Goal: Find specific page/section: Find specific page/section

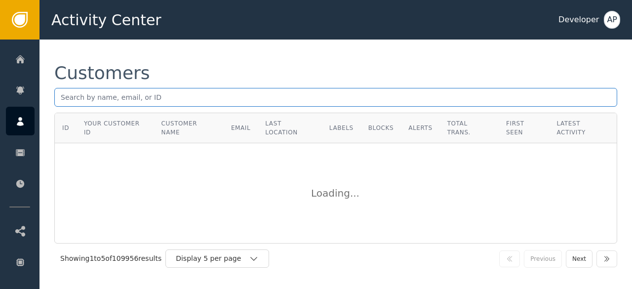
click at [96, 102] on input "text" at bounding box center [335, 97] width 563 height 19
paste input "[PERSON_NAME][EMAIL_ADDRESS][DOMAIN_NAME]"
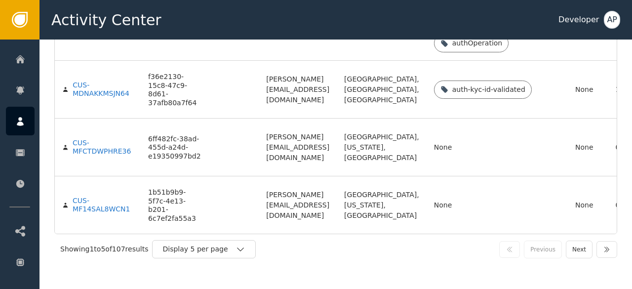
scroll to position [482, 0]
click at [242, 250] on icon "button" at bounding box center [241, 249] width 10 height 10
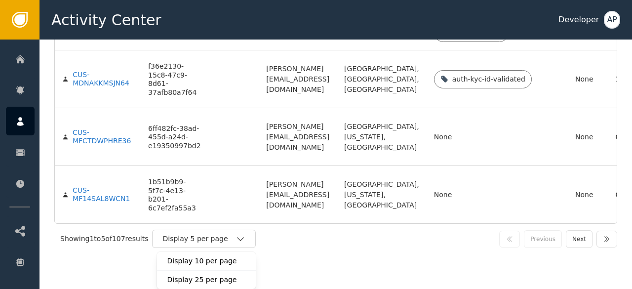
scroll to position [492, 0]
click at [200, 281] on div "Display 25 per page" at bounding box center [206, 280] width 79 height 10
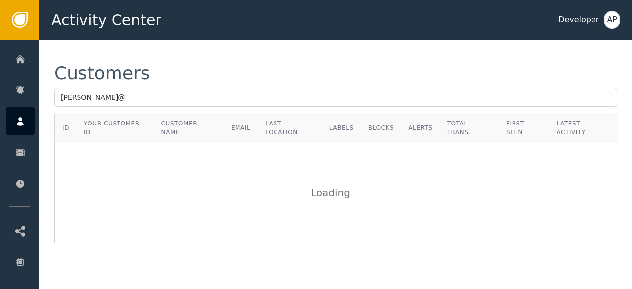
scroll to position [0, 0]
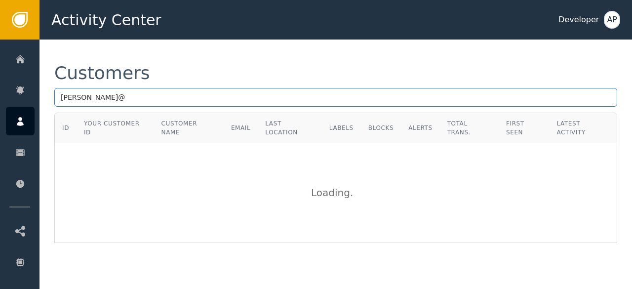
click at [93, 94] on input "[PERSON_NAME]@" at bounding box center [335, 97] width 563 height 19
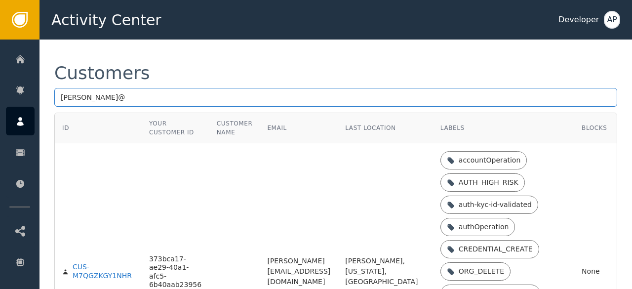
click at [91, 102] on input "[PERSON_NAME]@" at bounding box center [335, 97] width 563 height 19
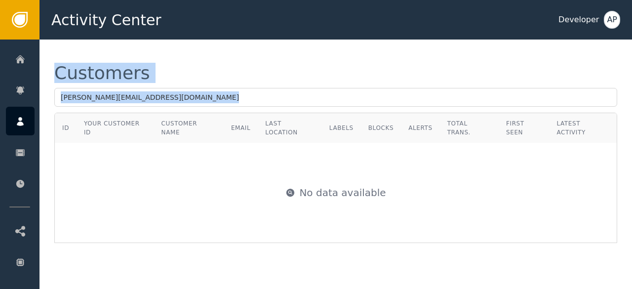
drag, startPoint x: 56, startPoint y: 70, endPoint x: 381, endPoint y: 238, distance: 366.5
click at [381, 238] on div "Customers [PERSON_NAME][EMAIL_ADDRESS][DOMAIN_NAME] ID Your Customer ID Custome…" at bounding box center [336, 154] width 593 height 228
click at [334, 68] on div "Customers" at bounding box center [335, 73] width 563 height 18
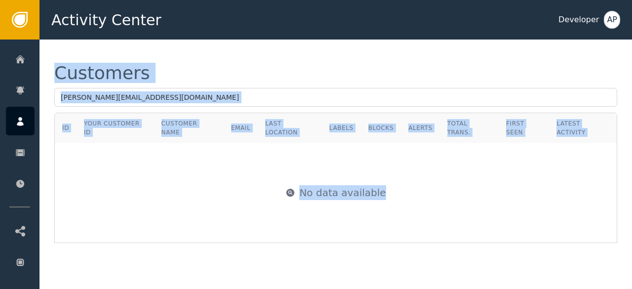
drag, startPoint x: 57, startPoint y: 71, endPoint x: 540, endPoint y: 220, distance: 505.4
click at [540, 220] on div "Customers [PERSON_NAME][EMAIL_ADDRESS][DOMAIN_NAME] ID Your Customer ID Custome…" at bounding box center [335, 153] width 563 height 179
click at [540, 220] on div "No data available" at bounding box center [335, 192] width 561 height 99
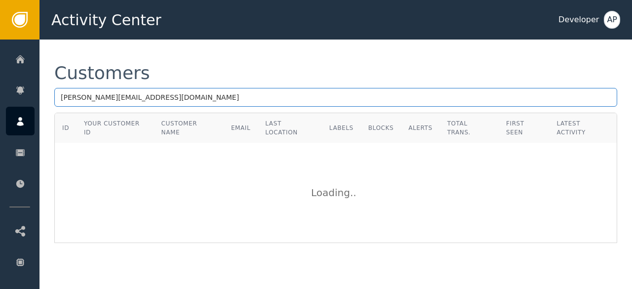
click at [115, 91] on input "[PERSON_NAME][EMAIL_ADDRESS][DOMAIN_NAME]" at bounding box center [335, 97] width 563 height 19
type input "D"
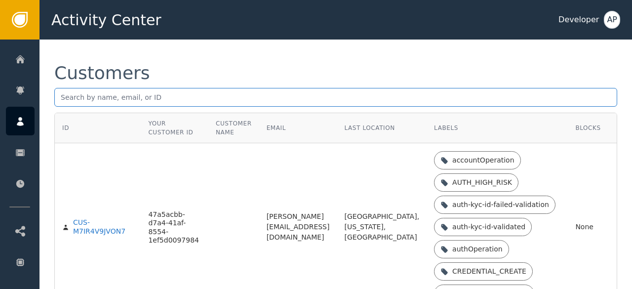
paste input "belloabdulmujeeb23 @[DOMAIN_NAME]"
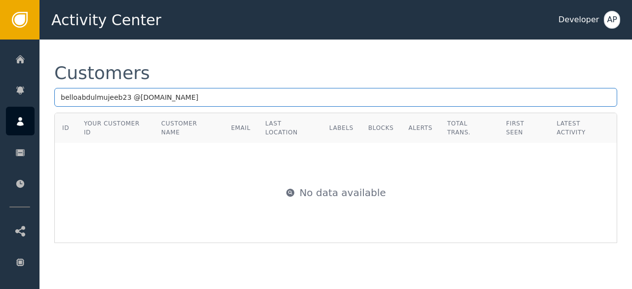
click at [125, 101] on input "belloabdulmujeeb23 @[DOMAIN_NAME]" at bounding box center [335, 97] width 563 height 19
type input "[EMAIL_ADDRESS][DOMAIN_NAME]"
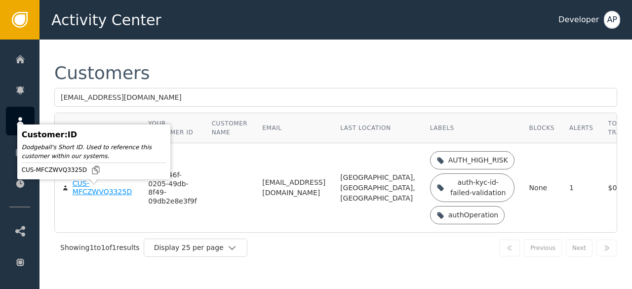
click at [94, 196] on div "CUS-MFCZWVQ3325D" at bounding box center [103, 187] width 61 height 17
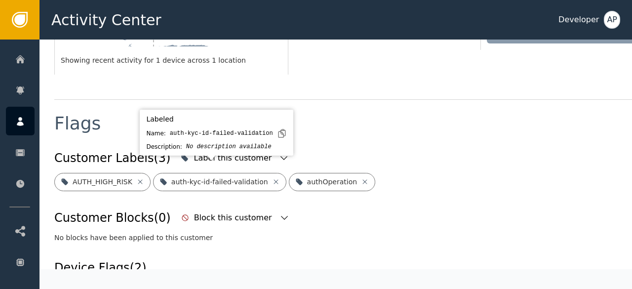
scroll to position [320, 0]
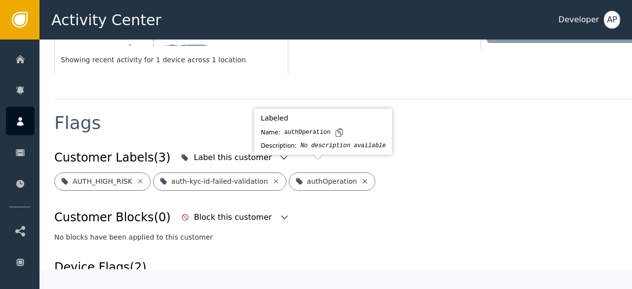
click at [361, 177] on icon at bounding box center [365, 181] width 8 height 8
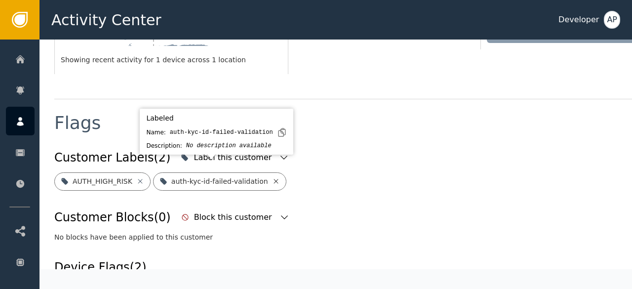
click at [272, 177] on icon at bounding box center [276, 181] width 8 height 8
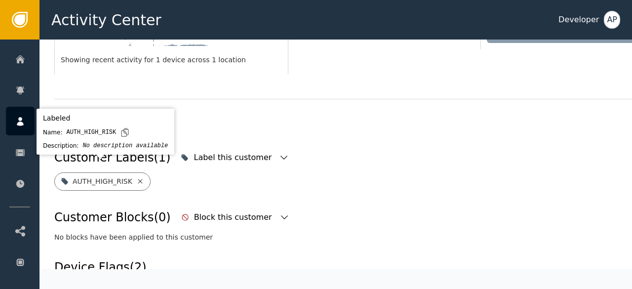
click at [138, 177] on icon at bounding box center [140, 181] width 8 height 8
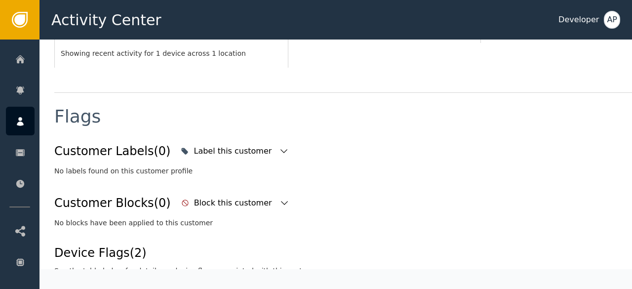
scroll to position [326, 0]
click at [279, 147] on icon "button" at bounding box center [284, 152] width 10 height 10
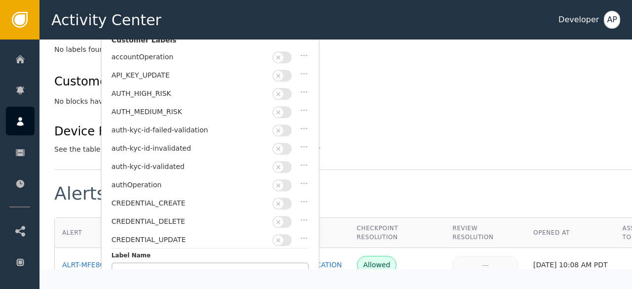
scroll to position [448, 0]
click at [288, 162] on button "button" at bounding box center [282, 167] width 19 height 12
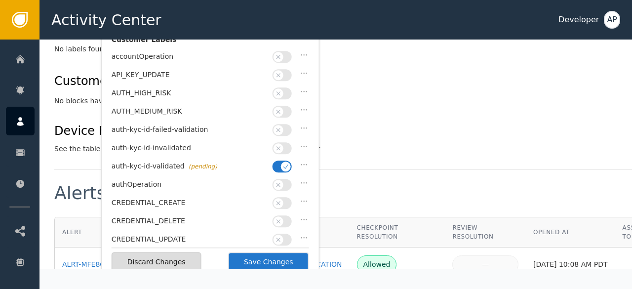
click at [385, 122] on div "Device Flags (2) See the table below for details on device flags associated wit…" at bounding box center [363, 138] width 619 height 32
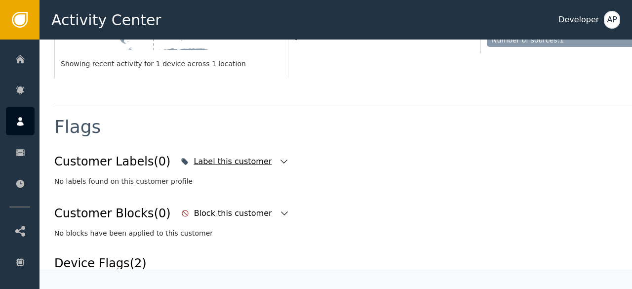
click at [279, 157] on icon "button" at bounding box center [284, 162] width 10 height 10
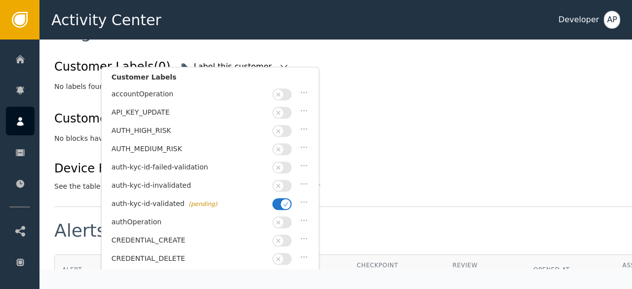
scroll to position [498, 0]
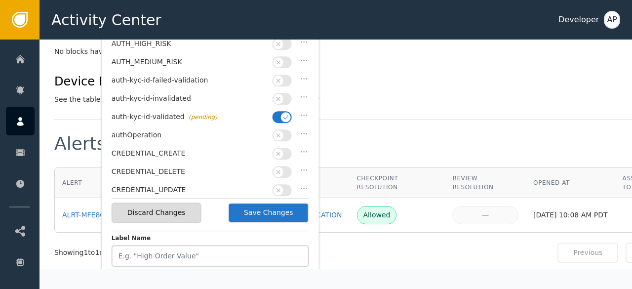
click at [272, 209] on button "Save Changes" at bounding box center [268, 213] width 81 height 20
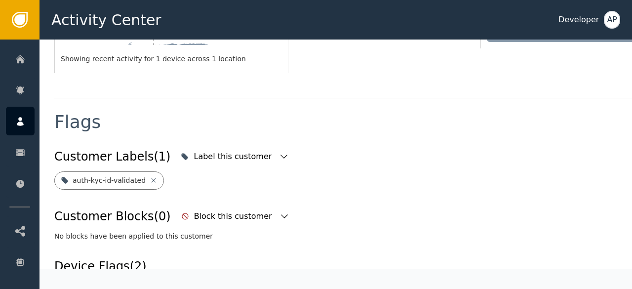
scroll to position [316, 0]
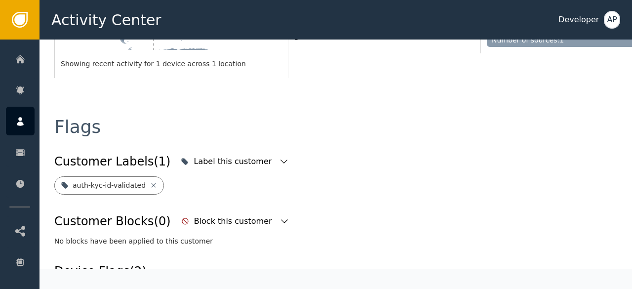
click at [347, 176] on div "auth-kyc-id-validated" at bounding box center [363, 185] width 619 height 18
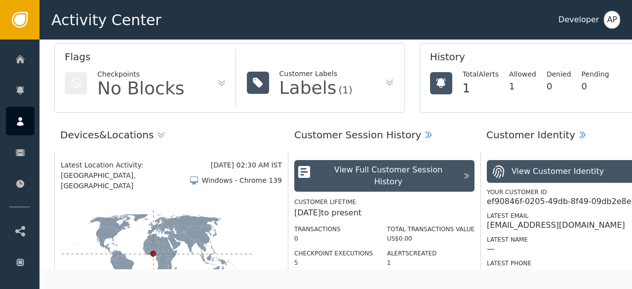
scroll to position [0, 0]
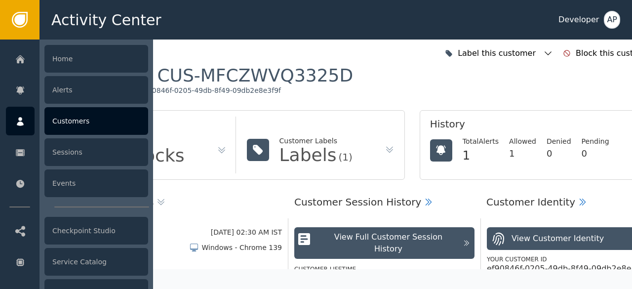
click at [58, 122] on div "Customers" at bounding box center [96, 121] width 104 height 28
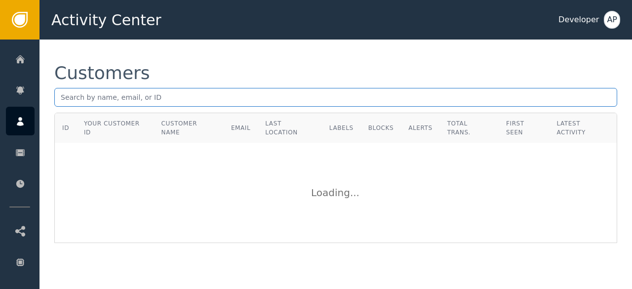
click at [62, 101] on input "text" at bounding box center [335, 97] width 563 height 19
paste input "[EMAIL_ADDRESS]"
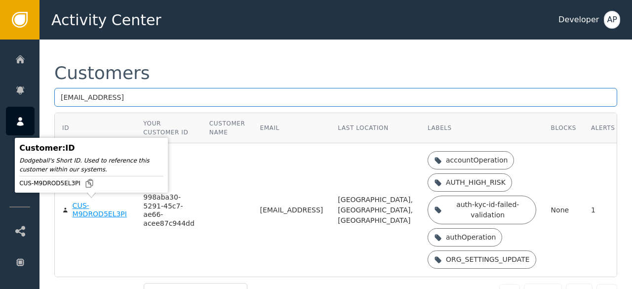
type input "[EMAIL_ADDRESS]"
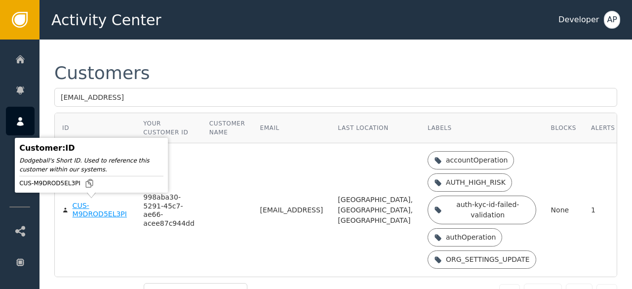
click at [81, 207] on div "CUS-M9DROD5EL3PI" at bounding box center [101, 210] width 56 height 17
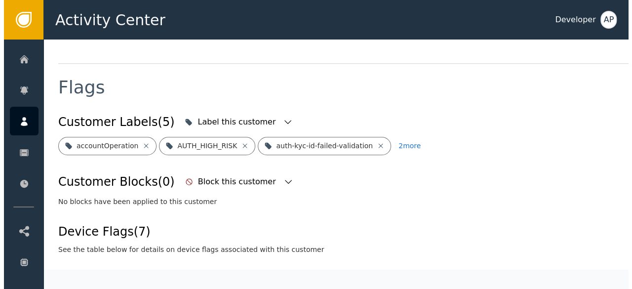
scroll to position [305, 0]
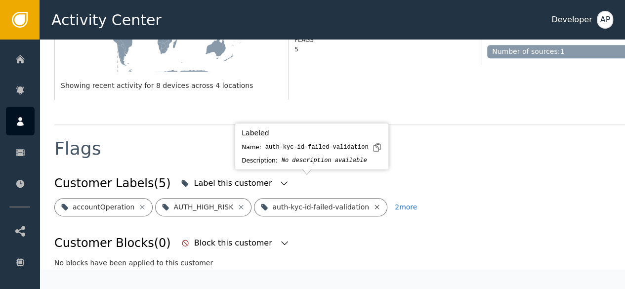
click at [375, 204] on icon at bounding box center [377, 206] width 4 height 4
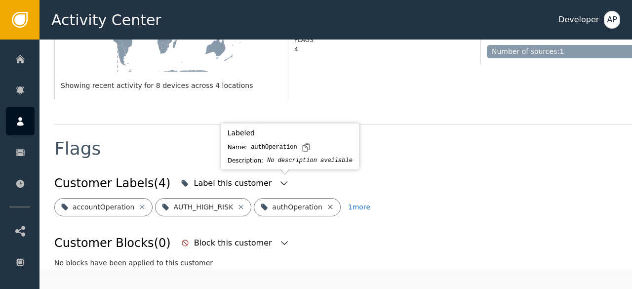
click at [326, 203] on icon at bounding box center [330, 207] width 8 height 8
click at [360, 203] on icon at bounding box center [364, 207] width 8 height 8
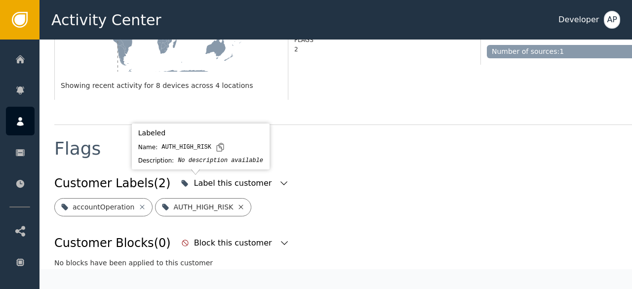
click at [237, 203] on icon at bounding box center [241, 207] width 8 height 8
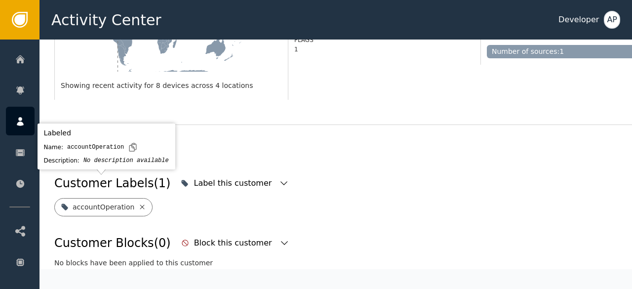
click at [138, 203] on icon at bounding box center [142, 207] width 8 height 8
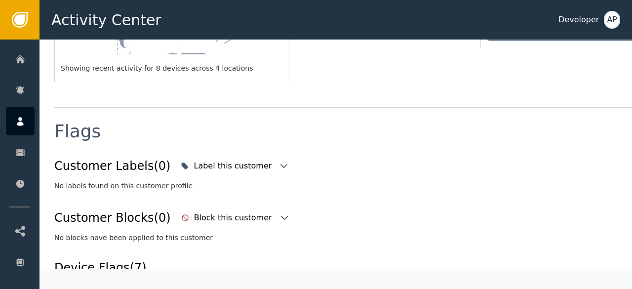
scroll to position [321, 0]
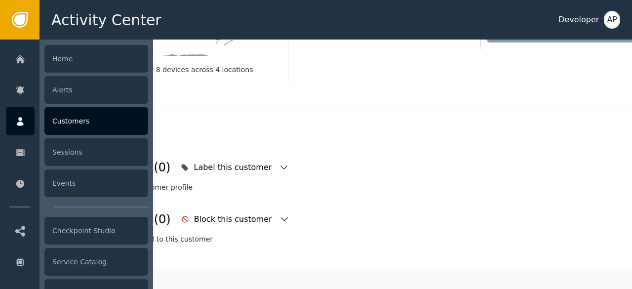
click at [66, 119] on div "Customers" at bounding box center [96, 121] width 104 height 28
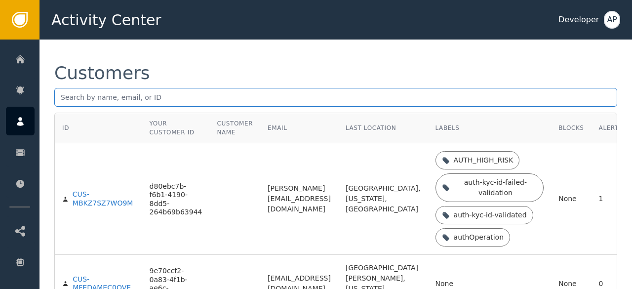
click at [65, 97] on input "text" at bounding box center [335, 97] width 563 height 19
paste input "[EMAIL_ADDRESS][DOMAIN_NAME]"
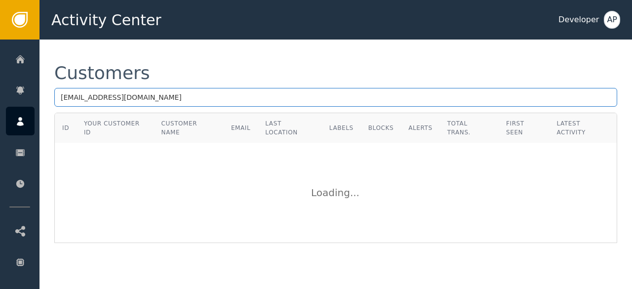
type input "[EMAIL_ADDRESS][DOMAIN_NAME]"
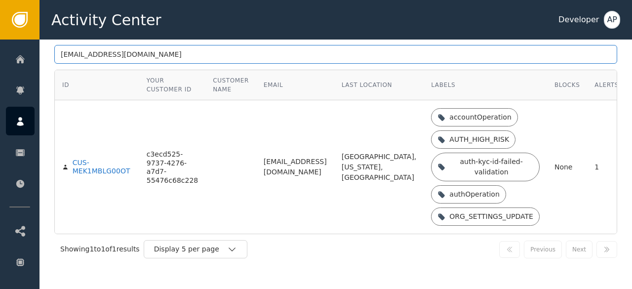
scroll to position [41, 0]
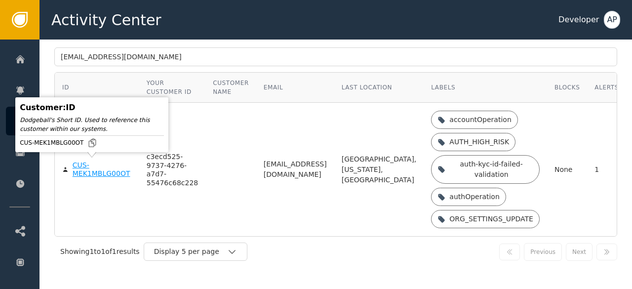
click at [83, 165] on div "CUS-MEK1MBLG00OT" at bounding box center [102, 169] width 59 height 17
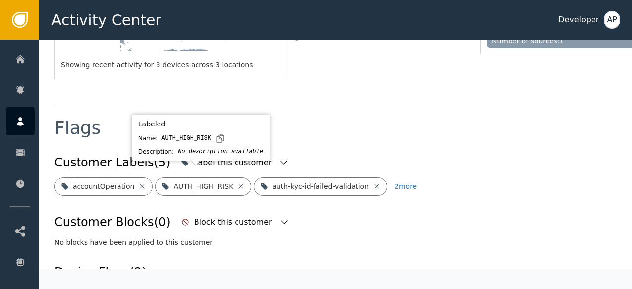
scroll to position [316, 0]
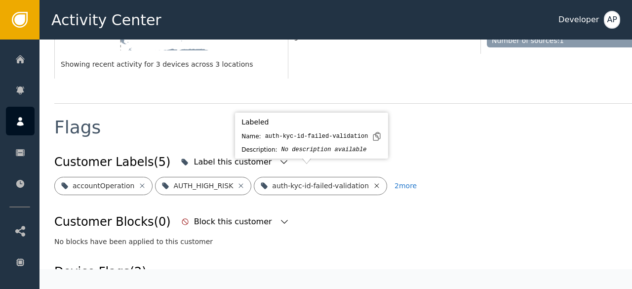
click at [375, 183] on icon at bounding box center [377, 185] width 4 height 4
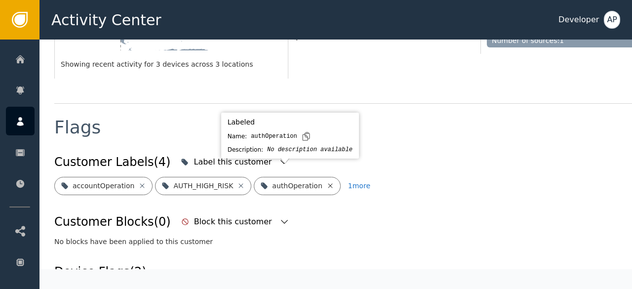
click at [326, 182] on icon at bounding box center [330, 186] width 8 height 8
click at [360, 182] on icon at bounding box center [364, 186] width 8 height 8
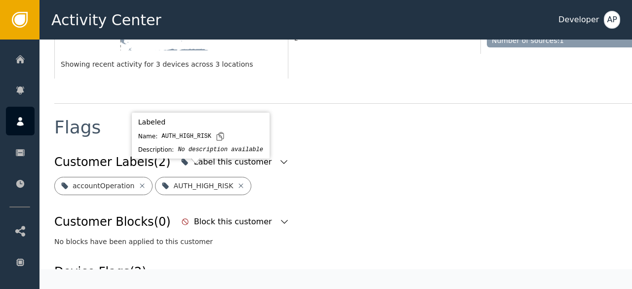
click at [237, 182] on icon at bounding box center [241, 186] width 8 height 8
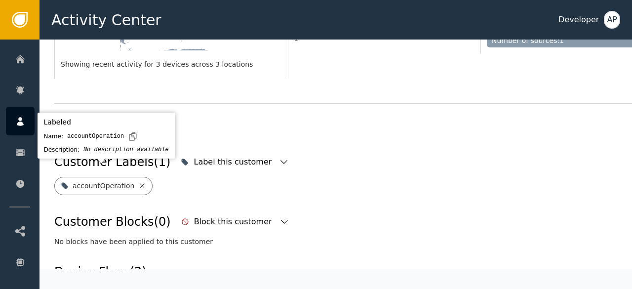
click at [139, 182] on icon at bounding box center [142, 186] width 8 height 8
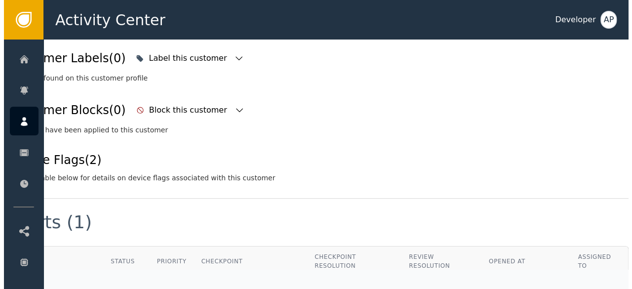
scroll to position [547, 29]
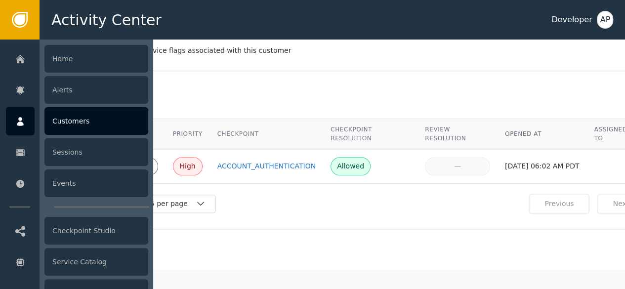
click at [55, 117] on div "Customers" at bounding box center [96, 121] width 104 height 28
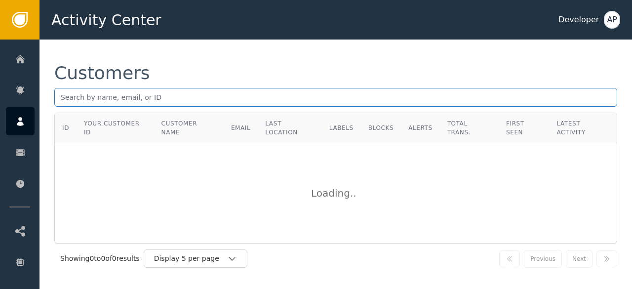
click at [62, 92] on input "text" at bounding box center [335, 97] width 563 height 19
paste input "[EMAIL_ADDRESS][DOMAIN_NAME]"
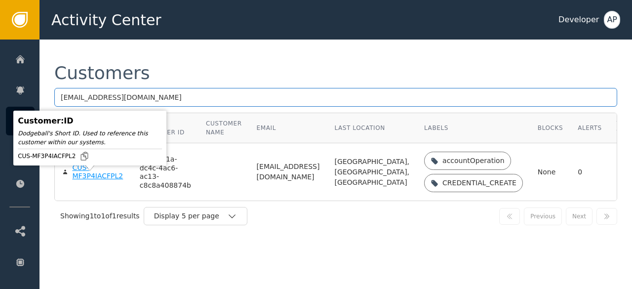
type input "[EMAIL_ADDRESS][DOMAIN_NAME]"
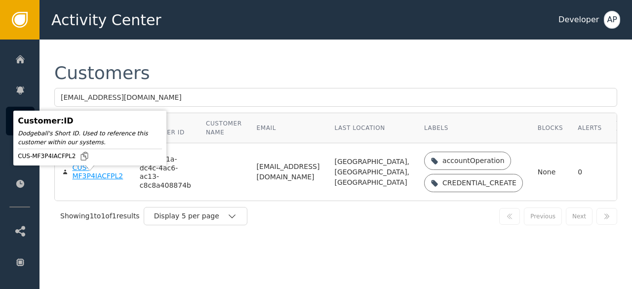
click at [85, 179] on div "CUS-MF3P4IACFPL2" at bounding box center [98, 171] width 52 height 17
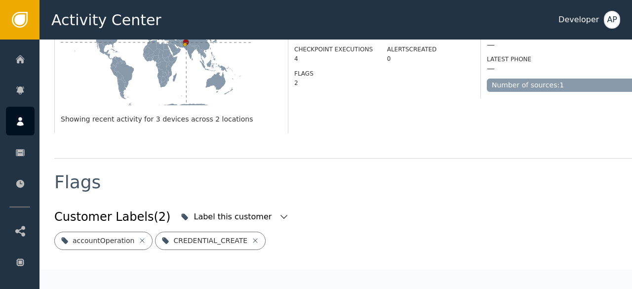
scroll to position [276, 0]
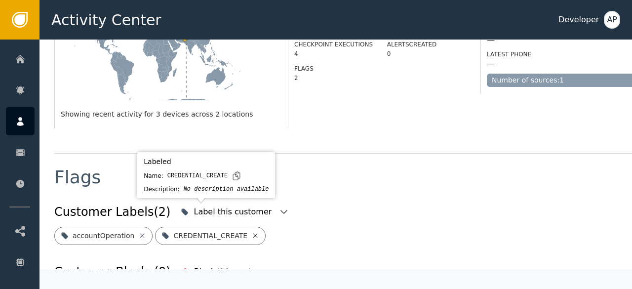
click at [251, 232] on icon at bounding box center [255, 236] width 8 height 8
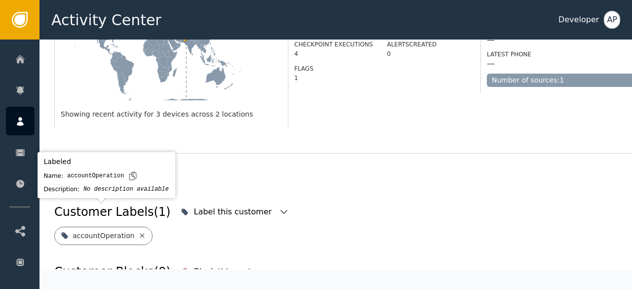
click at [138, 232] on icon at bounding box center [142, 236] width 8 height 8
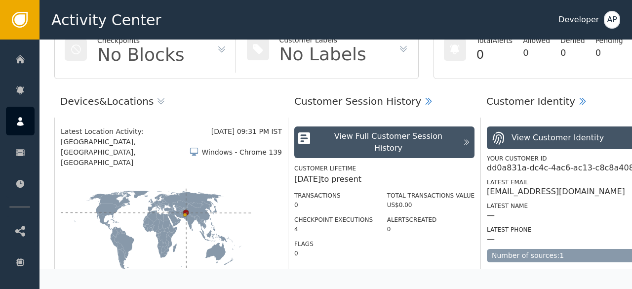
scroll to position [0, 0]
